Goal: Check status: Check status

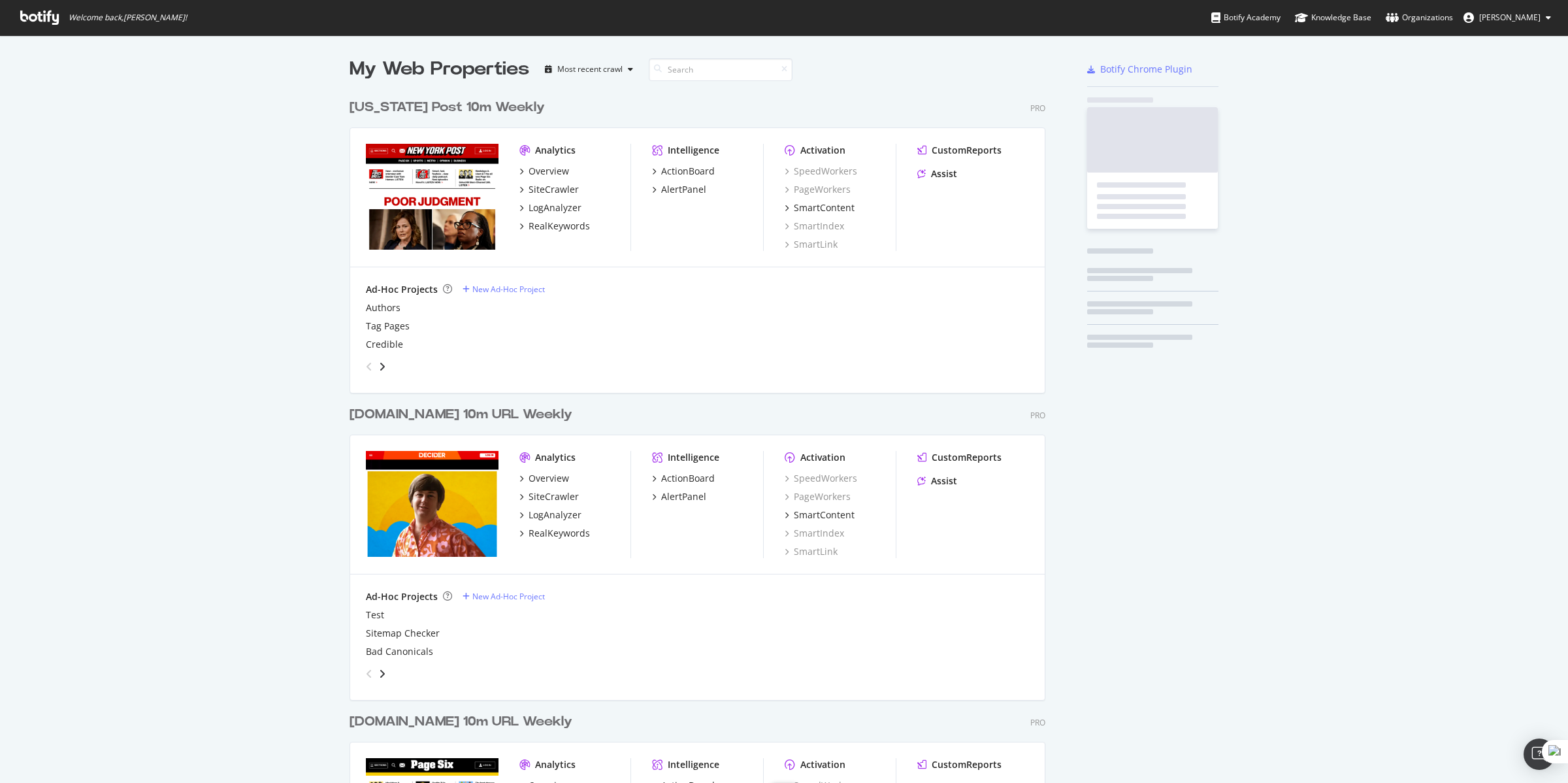
scroll to position [1553, 694]
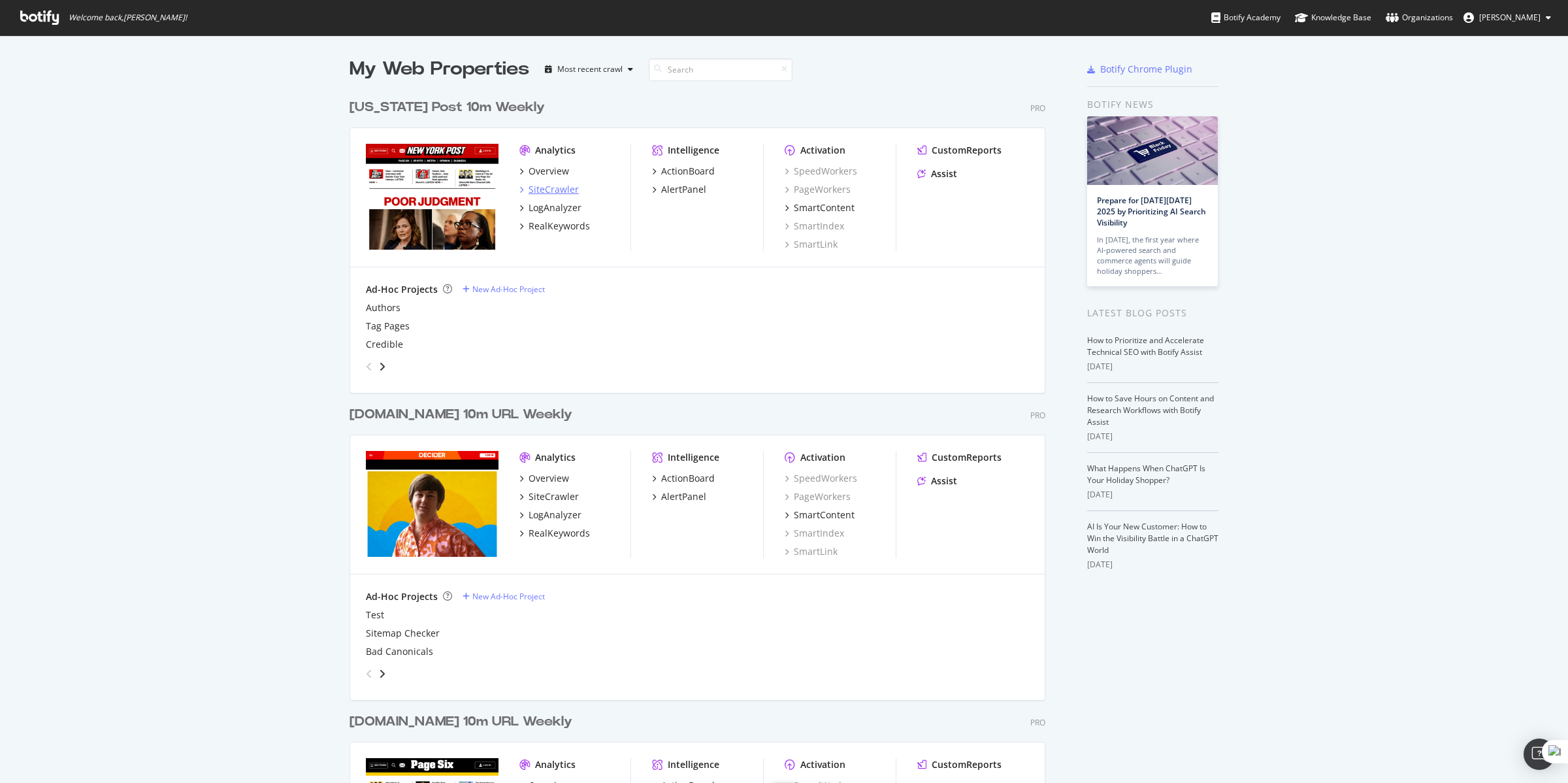
click at [547, 187] on div "SiteCrawler" at bounding box center [554, 190] width 51 height 13
